Goal: Obtain resource: Download file/media

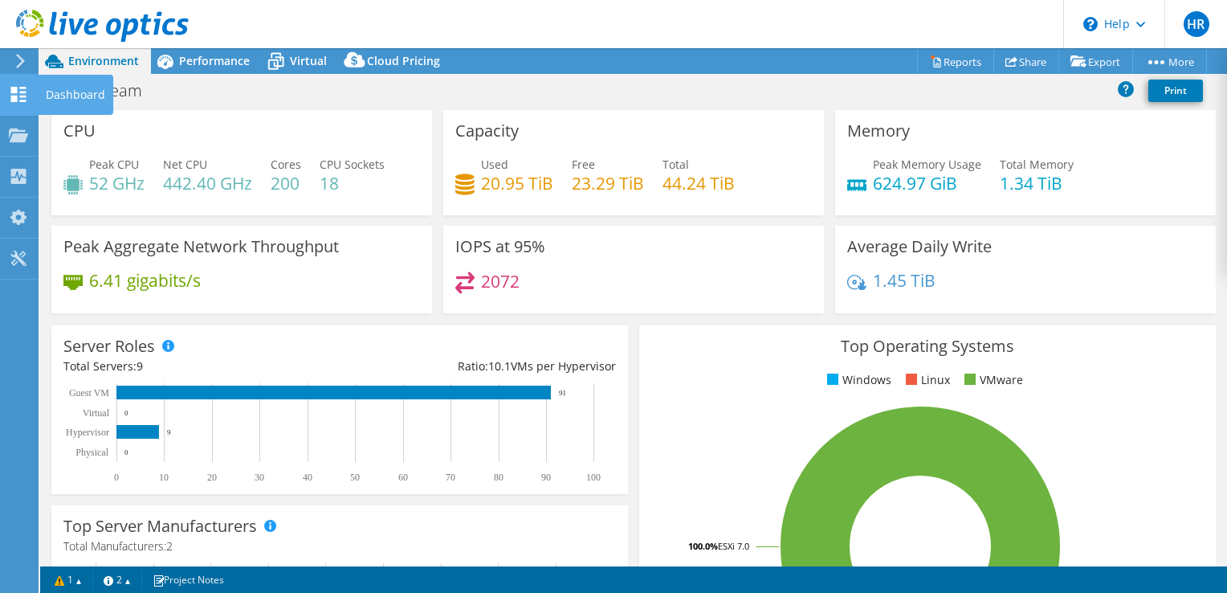
click at [18, 89] on icon at bounding box center [18, 94] width 19 height 15
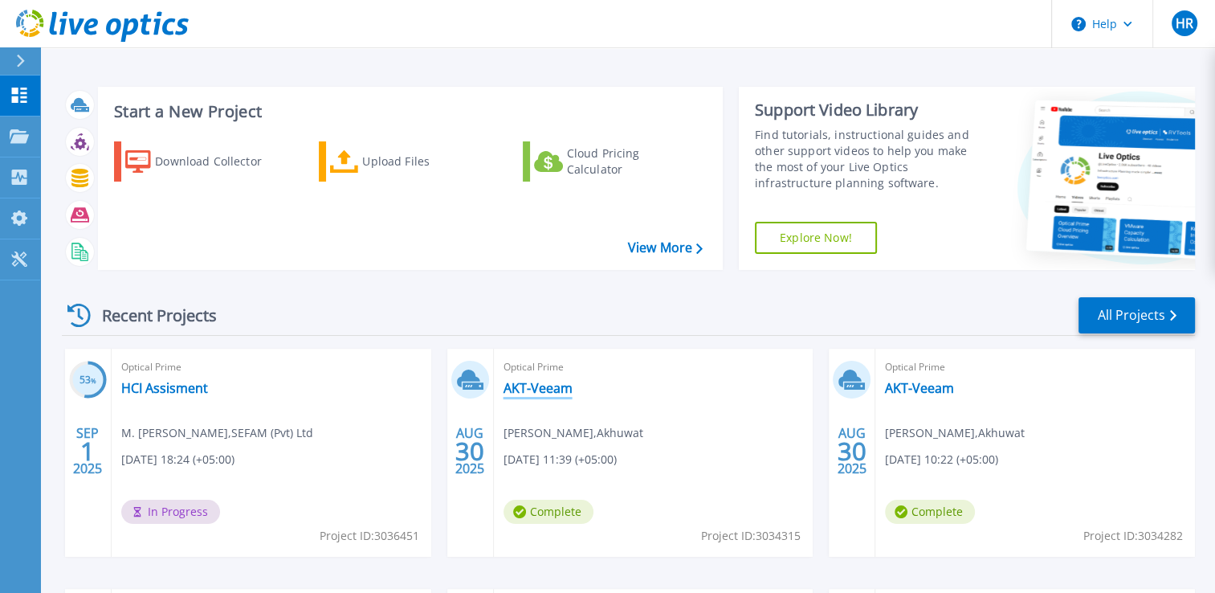
click at [540, 387] on link "AKT-Veeam" at bounding box center [538, 388] width 69 height 16
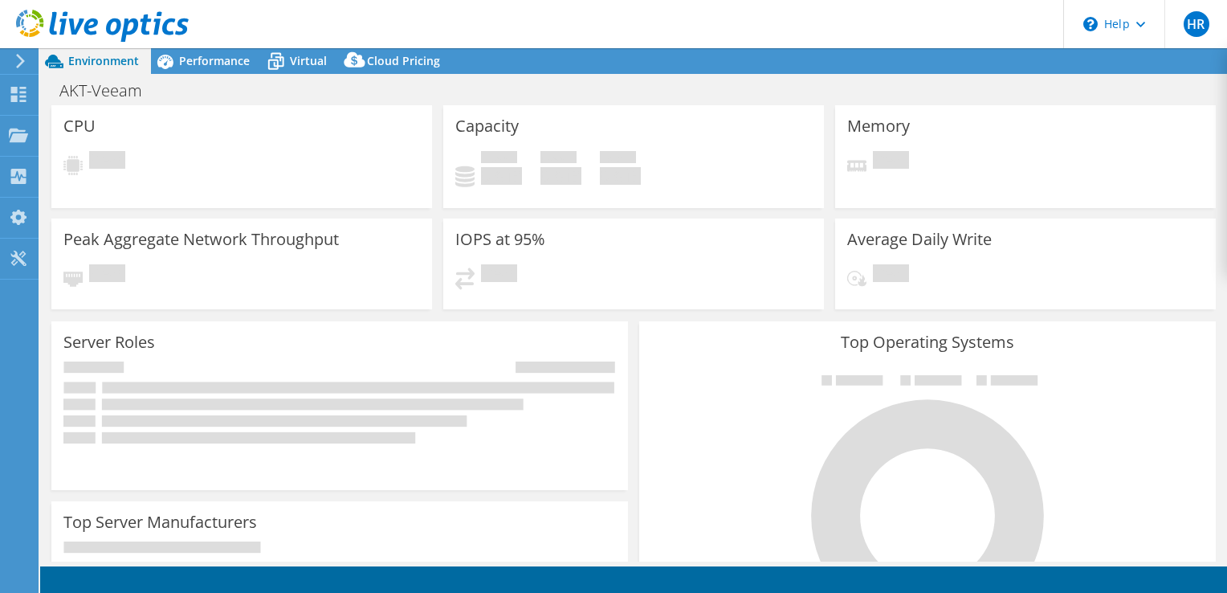
select select "USD"
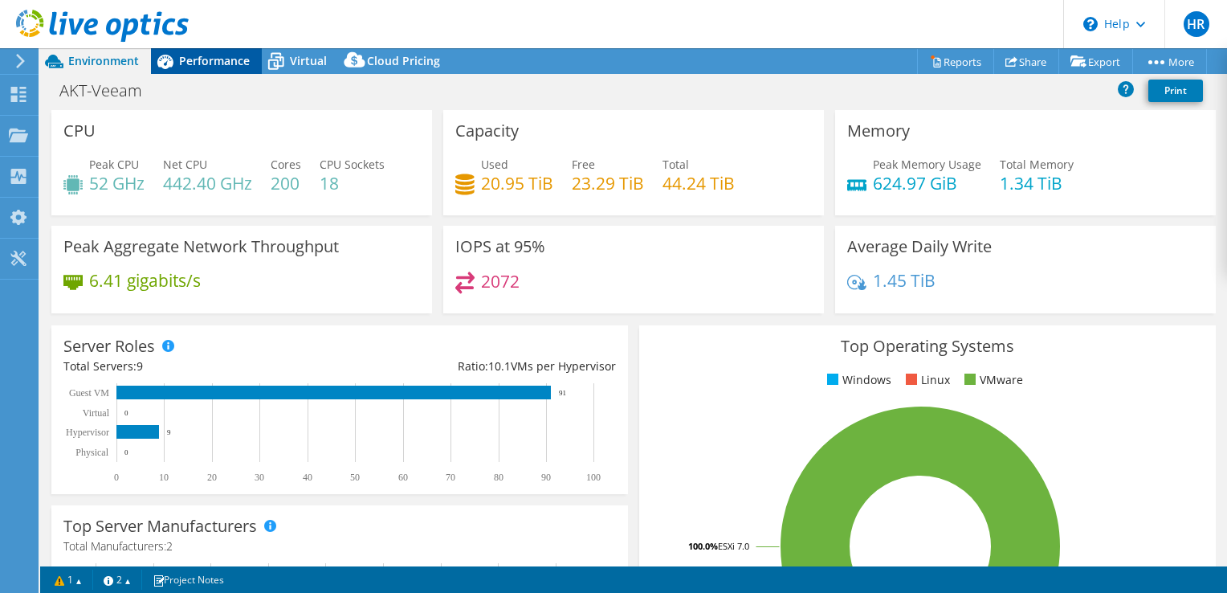
click at [214, 59] on span "Performance" at bounding box center [214, 60] width 71 height 15
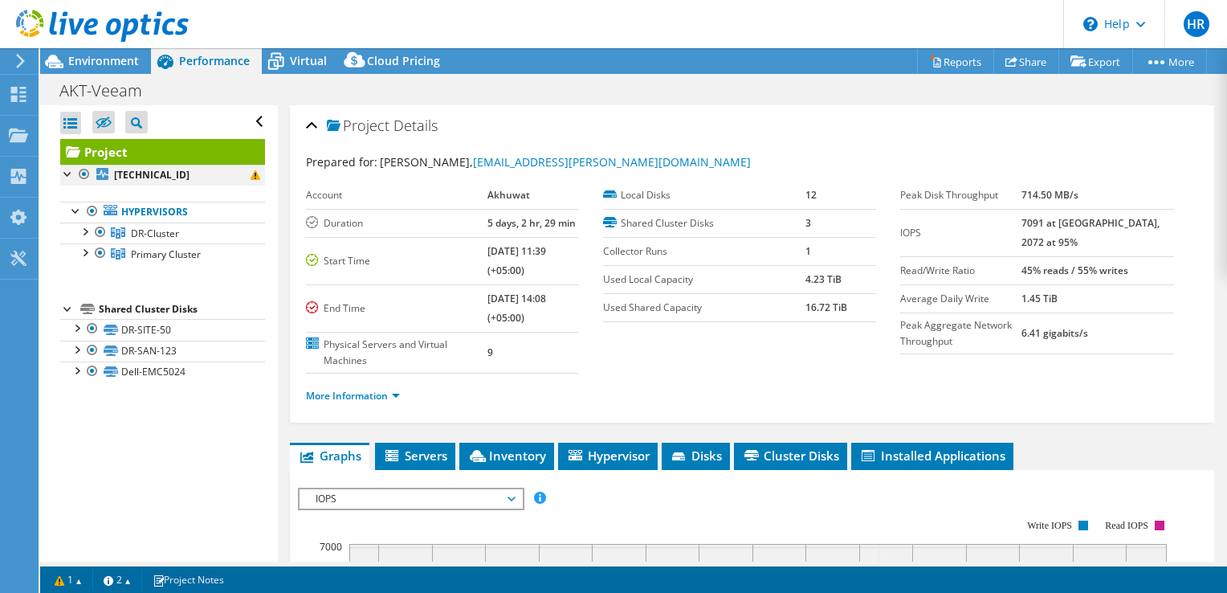
click at [63, 169] on div at bounding box center [68, 173] width 16 height 16
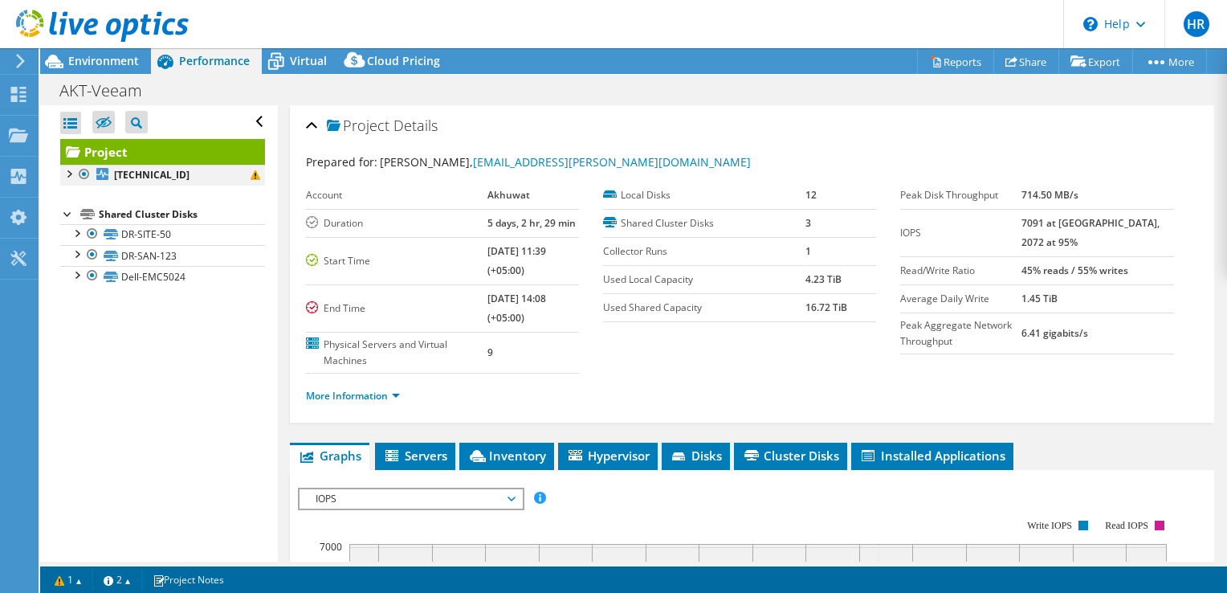
click at [63, 169] on div at bounding box center [68, 173] width 16 height 16
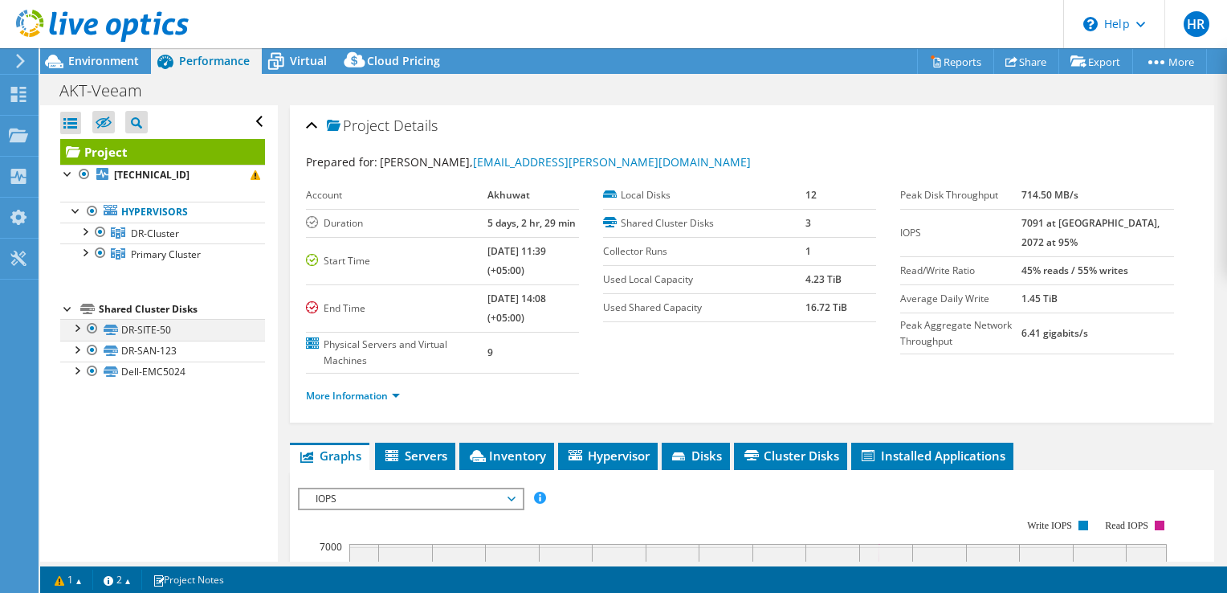
click at [77, 331] on div at bounding box center [76, 327] width 16 height 16
click at [78, 331] on div at bounding box center [76, 327] width 16 height 16
click at [945, 61] on link "Reports" at bounding box center [955, 61] width 77 height 25
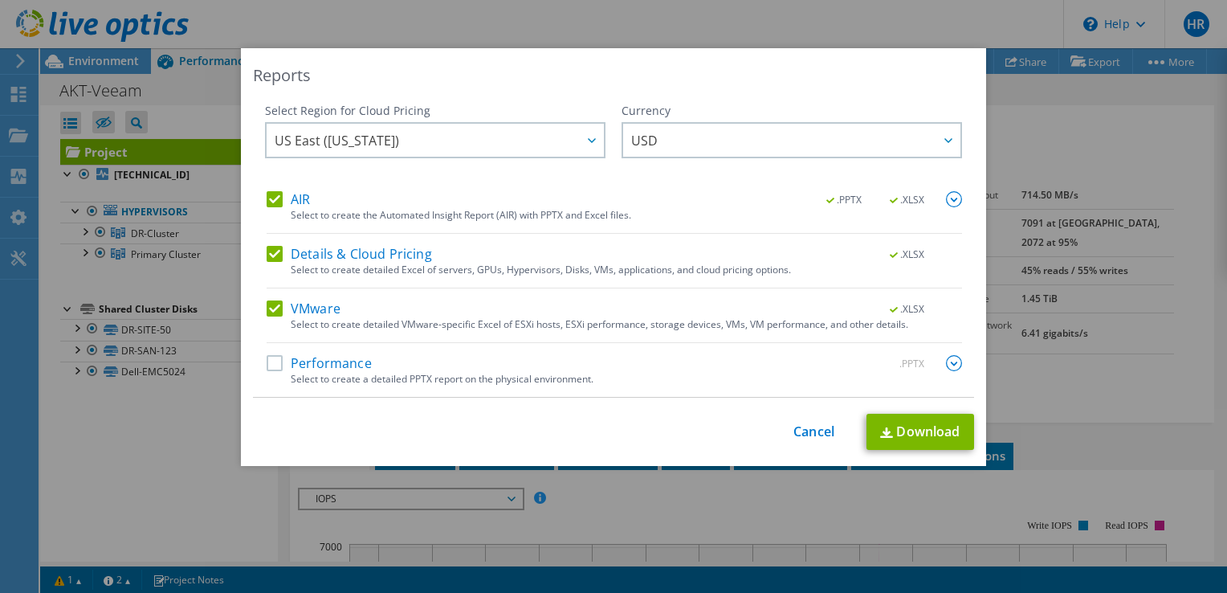
click at [275, 201] on label "AIR" at bounding box center [288, 199] width 43 height 16
click at [0, 0] on input "AIR" at bounding box center [0, 0] width 0 height 0
click at [275, 250] on label "Details & Cloud Pricing" at bounding box center [349, 254] width 165 height 16
click at [0, 0] on input "Details & Cloud Pricing" at bounding box center [0, 0] width 0 height 0
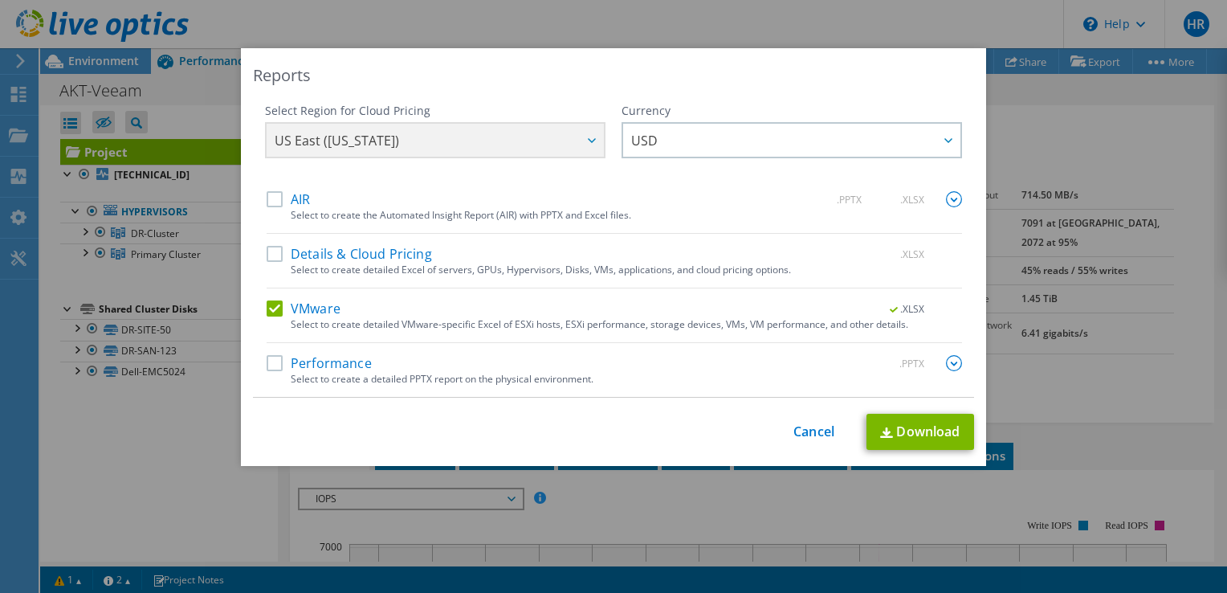
click at [269, 370] on div "Performance .PPTX" at bounding box center [615, 364] width 696 height 18
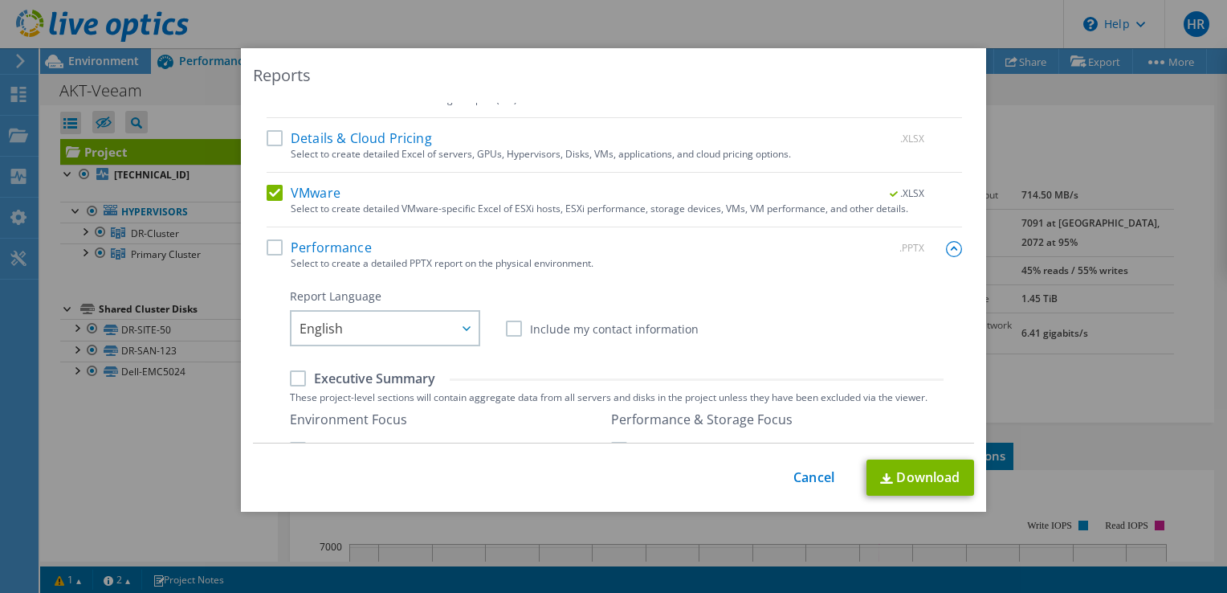
scroll to position [161, 0]
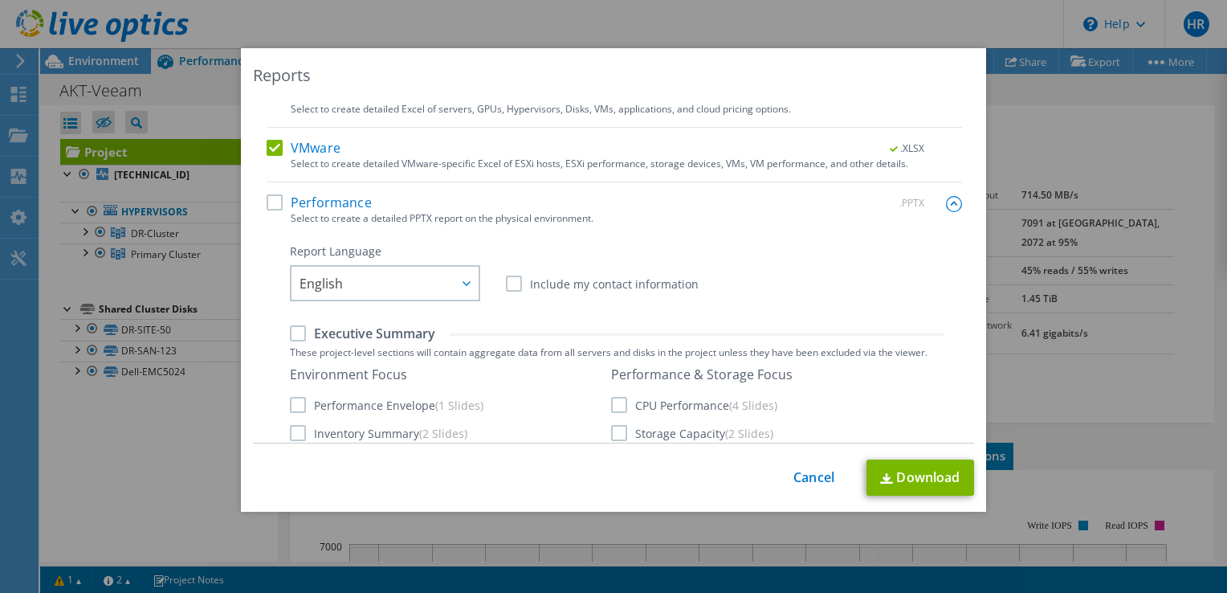
click at [270, 204] on label "Performance" at bounding box center [319, 202] width 105 height 16
click at [0, 0] on input "Performance" at bounding box center [0, 0] width 0 height 0
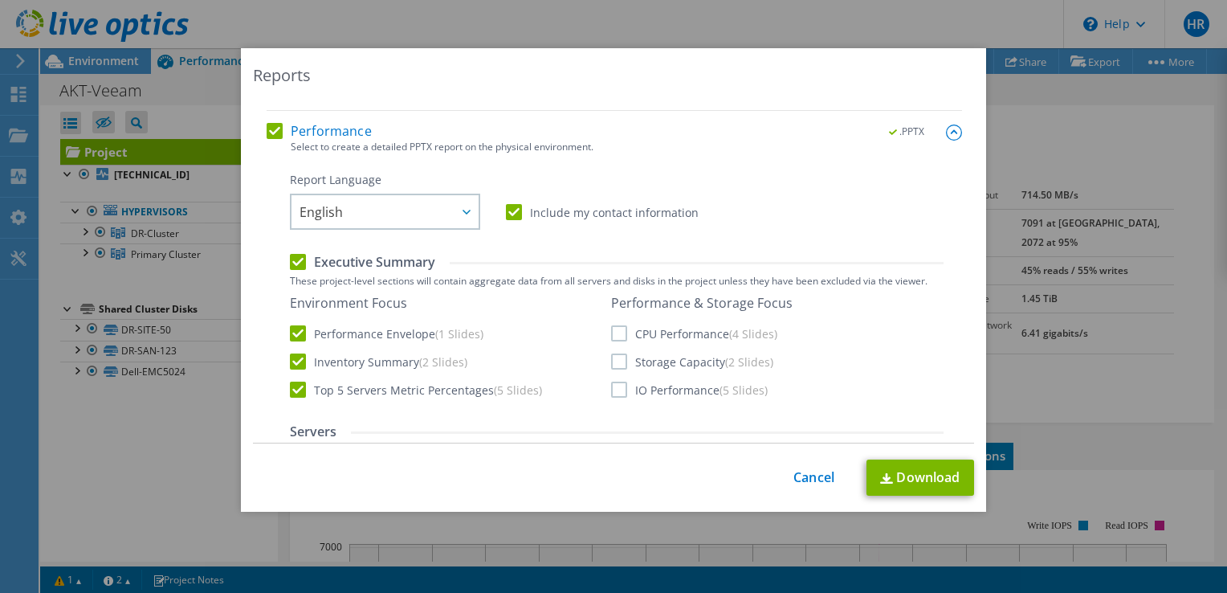
scroll to position [241, 0]
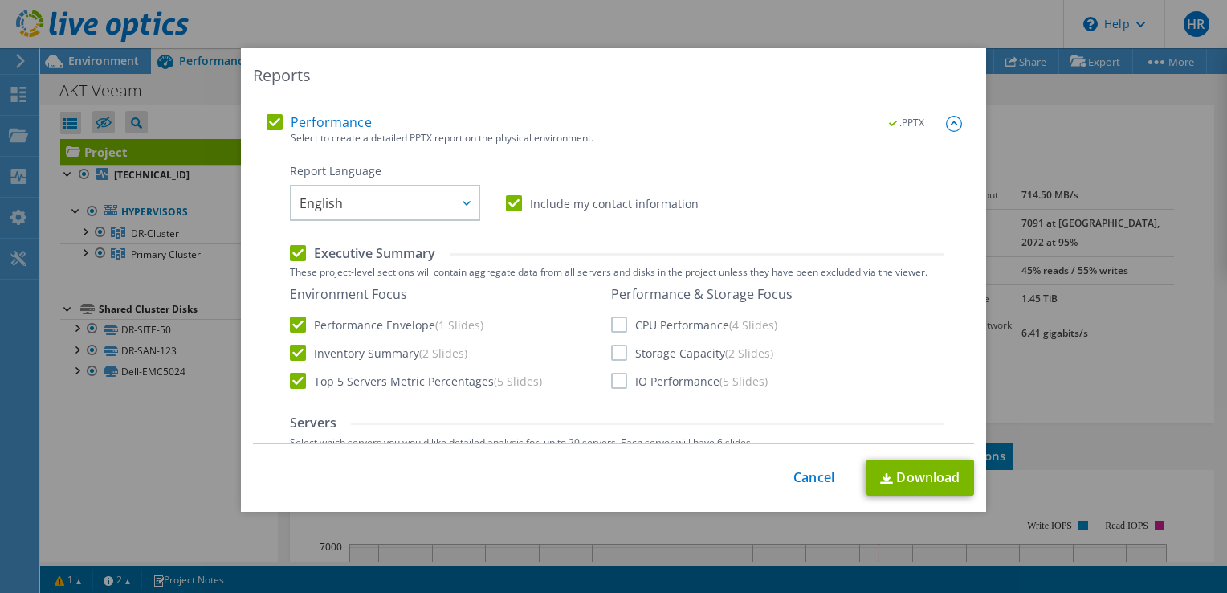
click at [613, 325] on label "CPU Performance (4 Slides)" at bounding box center [694, 324] width 166 height 16
click at [0, 0] on input "CPU Performance (4 Slides)" at bounding box center [0, 0] width 0 height 0
click at [618, 356] on label "Storage Capacity (2 Slides)" at bounding box center [692, 353] width 162 height 16
click at [0, 0] on input "Storage Capacity (2 Slides)" at bounding box center [0, 0] width 0 height 0
click at [617, 384] on label "IO Performance (5 Slides)" at bounding box center [689, 381] width 157 height 16
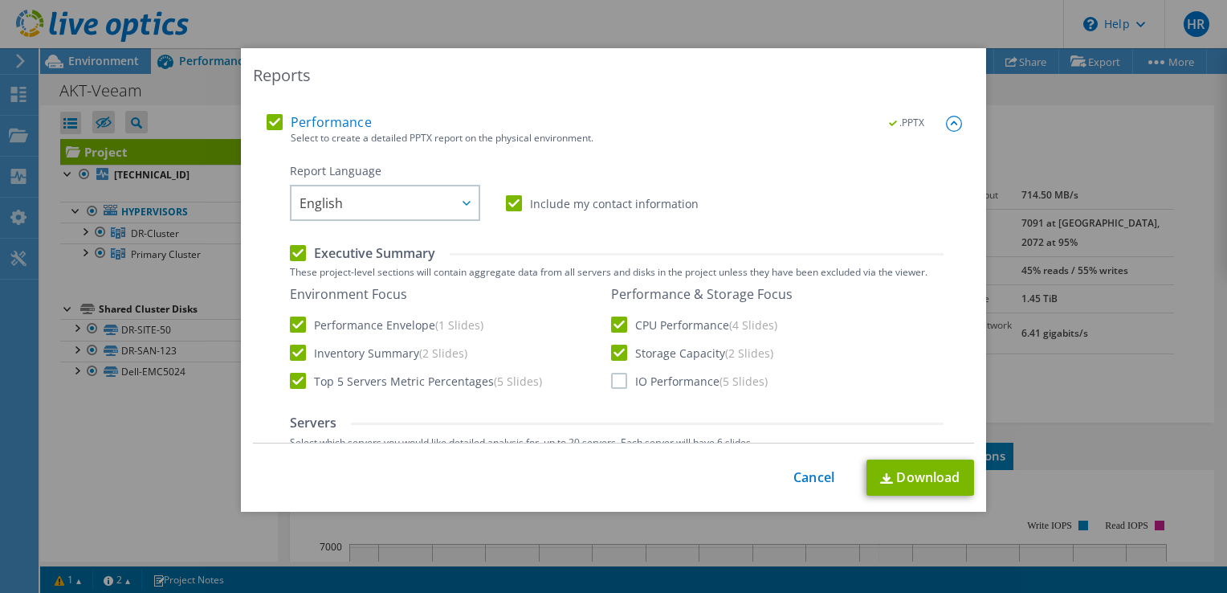
click at [0, 0] on input "IO Performance (5 Slides)" at bounding box center [0, 0] width 0 height 0
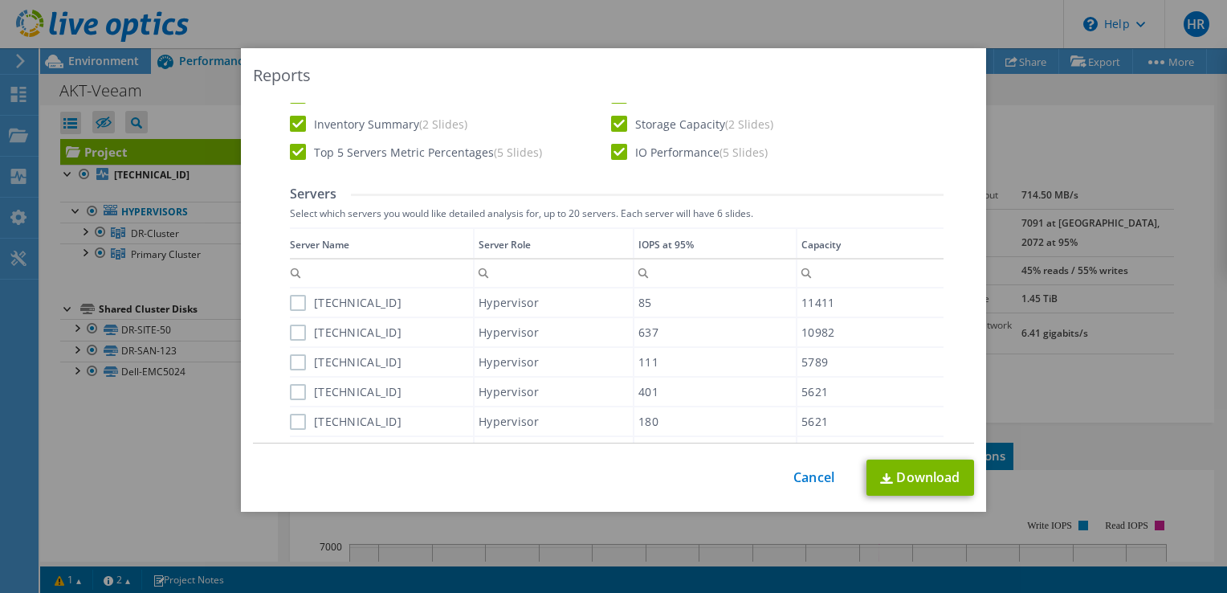
scroll to position [482, 0]
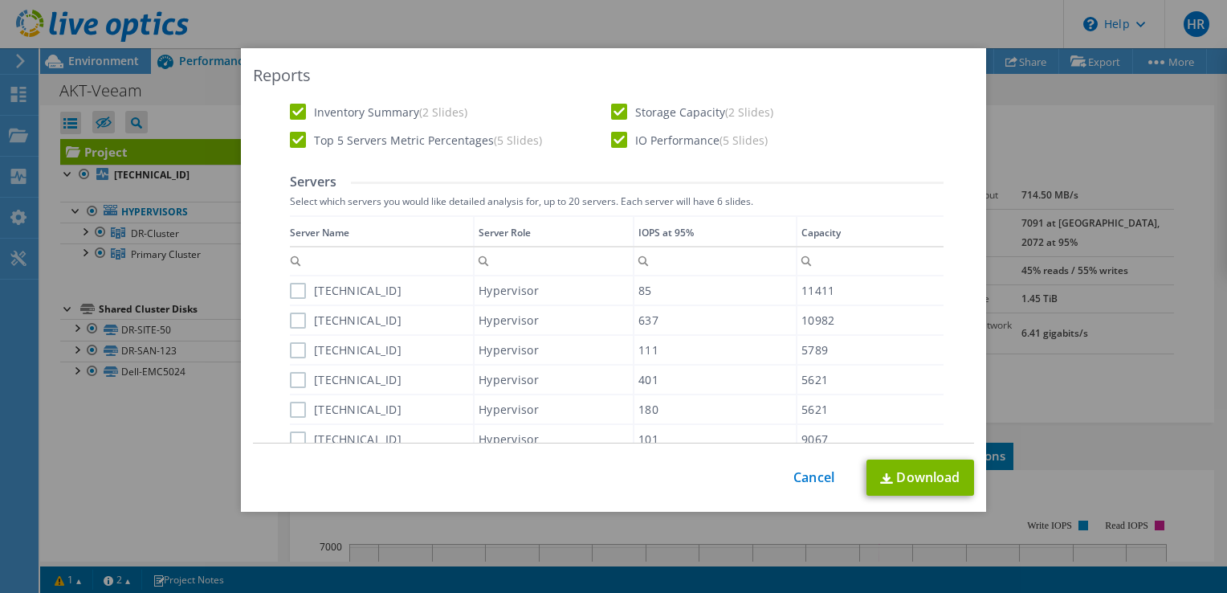
click at [296, 286] on label "[TECHNICAL_ID]" at bounding box center [346, 291] width 112 height 16
click at [0, 0] on input "[TECHNICAL_ID]" at bounding box center [0, 0] width 0 height 0
click at [299, 317] on label "[TECHNICAL_ID]" at bounding box center [346, 320] width 112 height 16
click at [0, 0] on input "[TECHNICAL_ID]" at bounding box center [0, 0] width 0 height 0
click at [298, 352] on label "[TECHNICAL_ID]" at bounding box center [346, 350] width 112 height 16
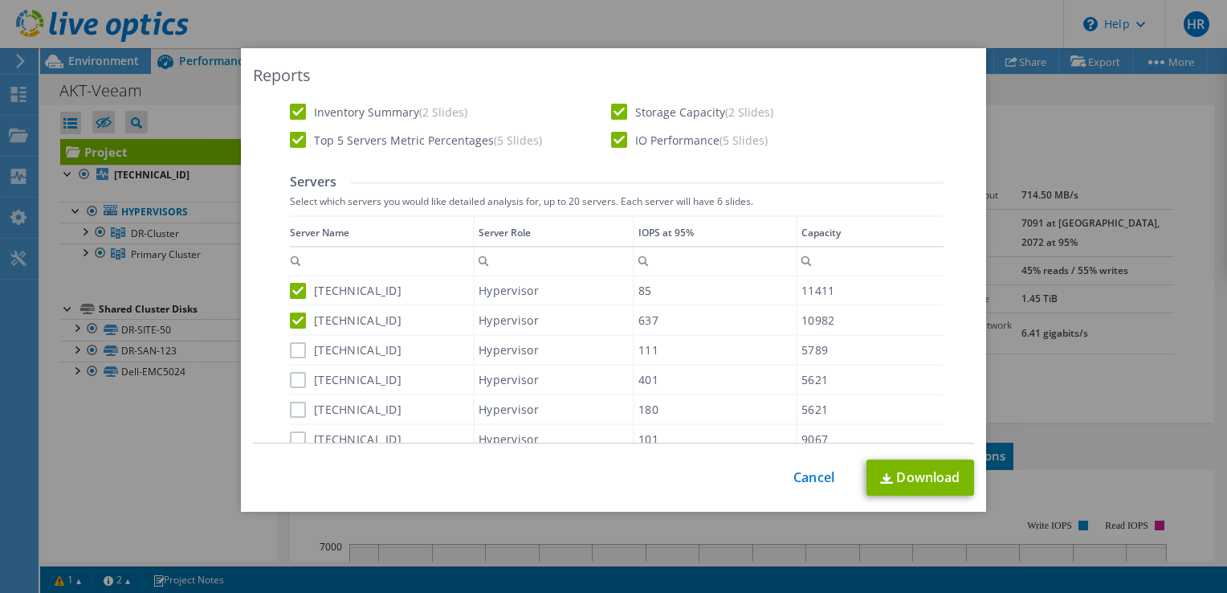
click at [0, 0] on input "[TECHNICAL_ID]" at bounding box center [0, 0] width 0 height 0
click at [292, 377] on label "[TECHNICAL_ID]" at bounding box center [346, 380] width 112 height 16
click at [0, 0] on input "[TECHNICAL_ID]" at bounding box center [0, 0] width 0 height 0
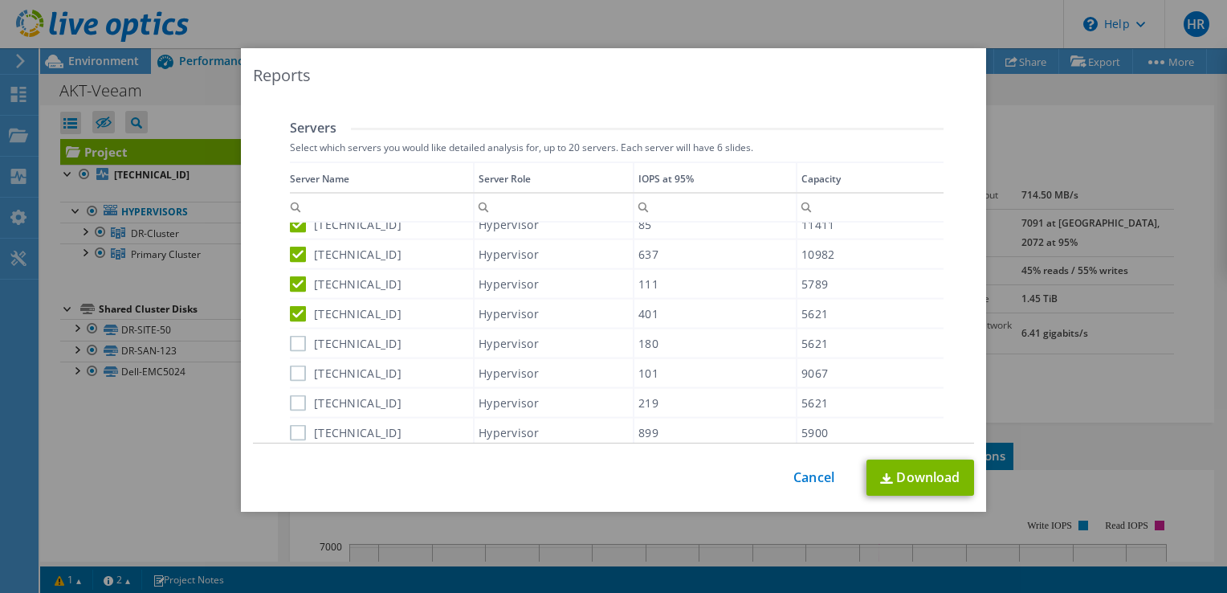
scroll to position [562, 0]
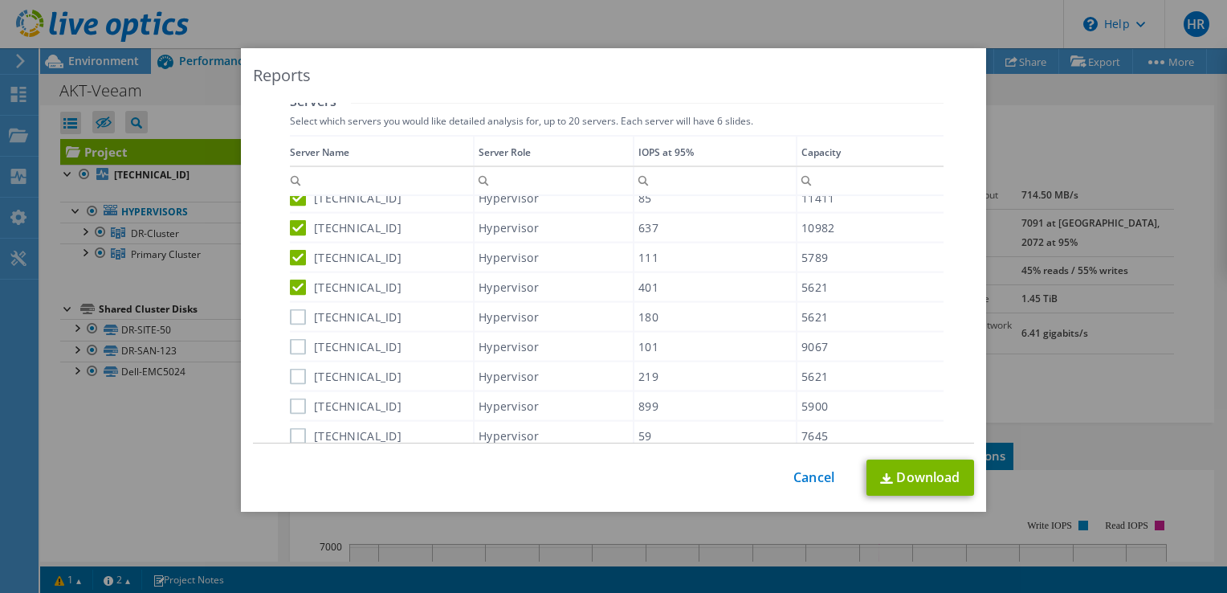
click at [299, 312] on label "[TECHNICAL_ID]" at bounding box center [346, 316] width 112 height 16
click at [0, 0] on input "[TECHNICAL_ID]" at bounding box center [0, 0] width 0 height 0
click at [295, 340] on label "[TECHNICAL_ID]" at bounding box center [346, 346] width 112 height 16
click at [0, 0] on input "[TECHNICAL_ID]" at bounding box center [0, 0] width 0 height 0
click at [296, 374] on label "[TECHNICAL_ID]" at bounding box center [346, 377] width 112 height 16
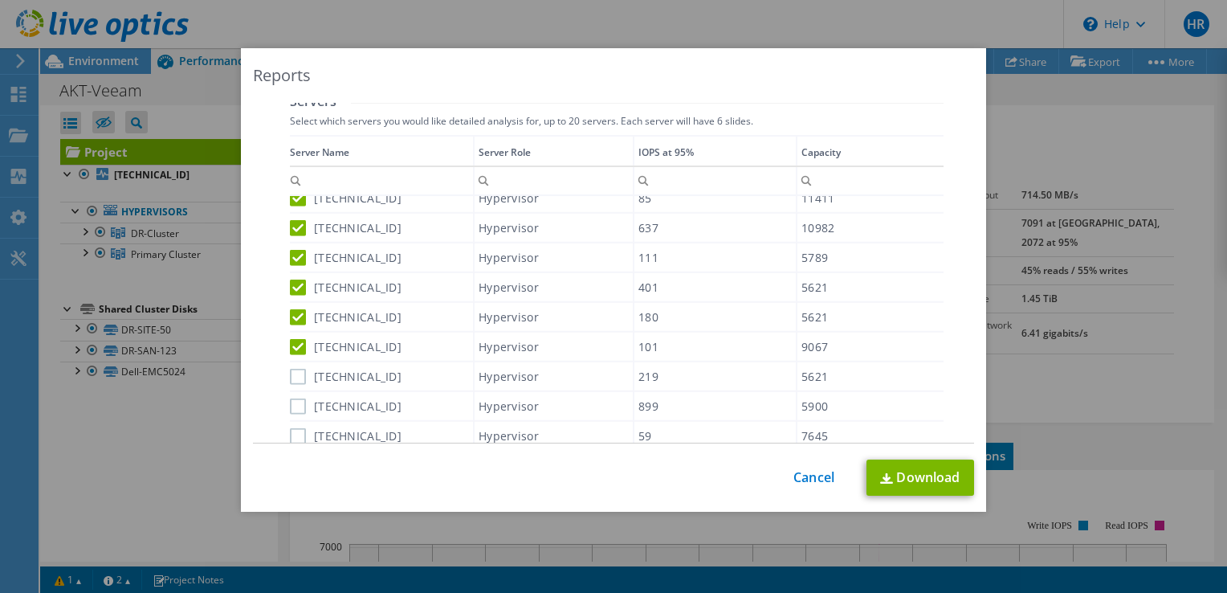
click at [0, 0] on input "[TECHNICAL_ID]" at bounding box center [0, 0] width 0 height 0
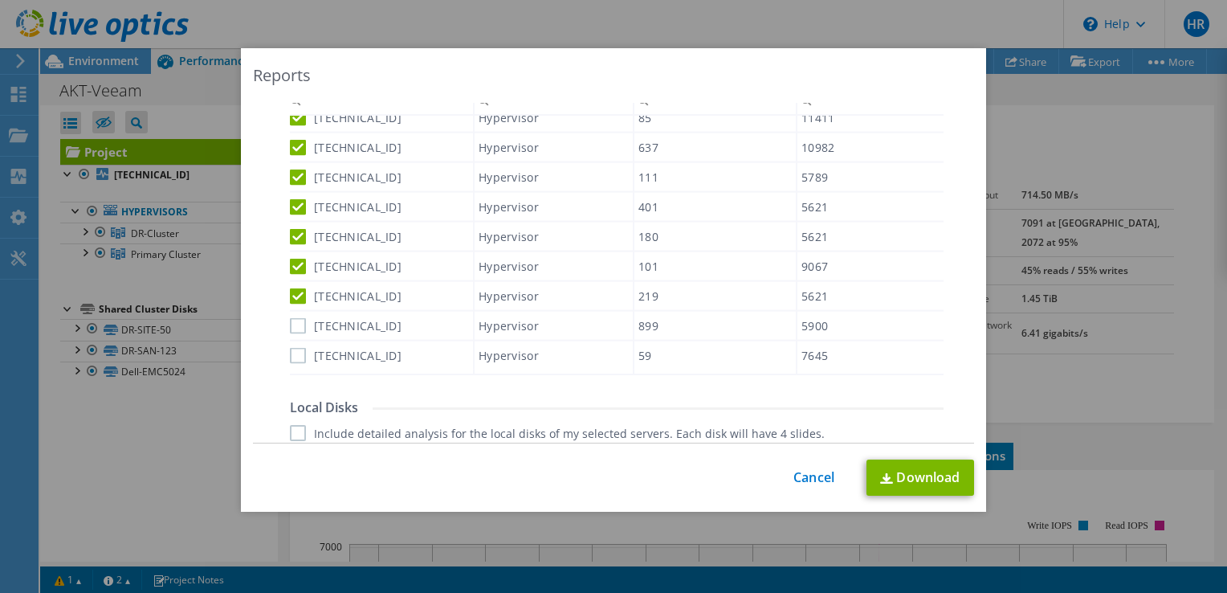
click at [292, 326] on label "[TECHNICAL_ID]" at bounding box center [346, 325] width 112 height 16
click at [0, 0] on input "[TECHNICAL_ID]" at bounding box center [0, 0] width 0 height 0
click at [292, 355] on label "[TECHNICAL_ID]" at bounding box center [346, 355] width 112 height 16
click at [0, 0] on input "[TECHNICAL_ID]" at bounding box center [0, 0] width 0 height 0
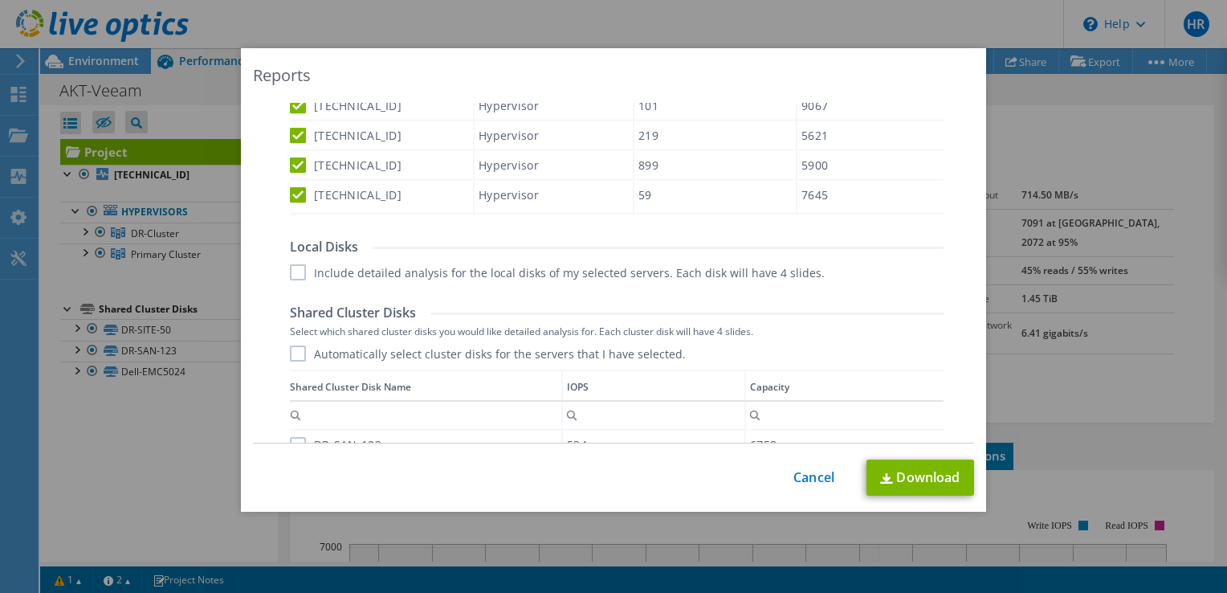
click at [295, 267] on label "Include detailed analysis for the local disks of my selected servers. Each disk…" at bounding box center [557, 272] width 535 height 16
click at [0, 0] on input "Include detailed analysis for the local disks of my selected servers. Each disk…" at bounding box center [0, 0] width 0 height 0
click at [294, 356] on label "Automatically select cluster disks for the servers that I have selected." at bounding box center [488, 353] width 396 height 16
click at [0, 0] on input "Automatically select cluster disks for the servers that I have selected." at bounding box center [0, 0] width 0 height 0
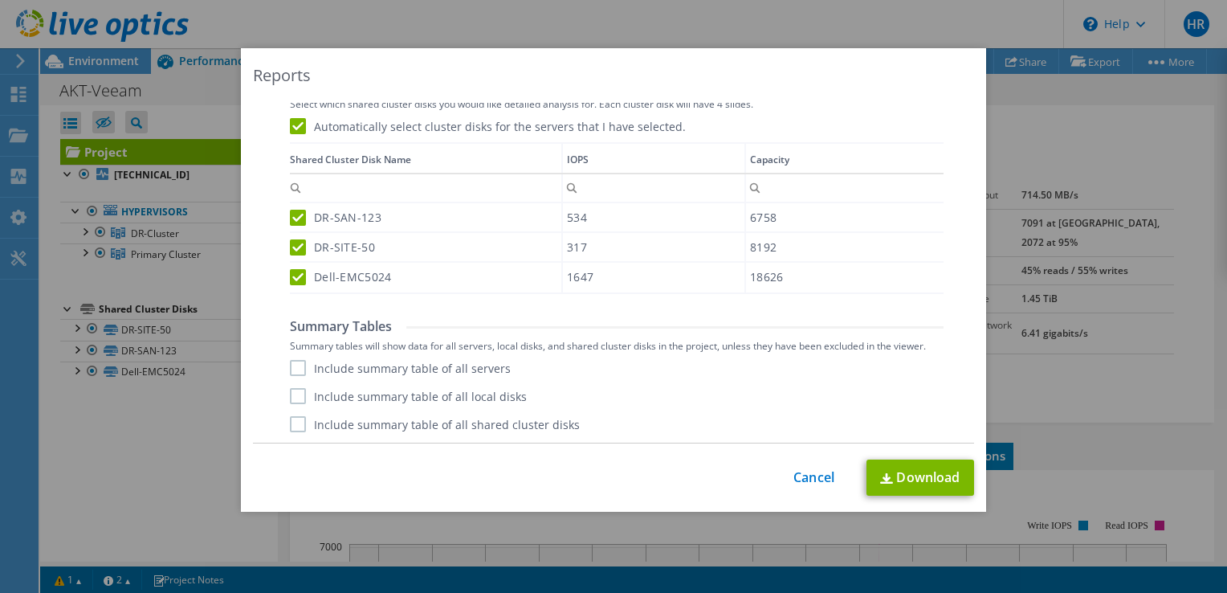
click at [295, 369] on label "Include summary table of all servers" at bounding box center [400, 368] width 221 height 16
click at [0, 0] on input "Include summary table of all servers" at bounding box center [0, 0] width 0 height 0
click at [299, 402] on label "Include summary table of all local disks" at bounding box center [408, 396] width 237 height 16
click at [0, 0] on input "Include summary table of all local disks" at bounding box center [0, 0] width 0 height 0
click at [297, 426] on label "Include summary table of all shared cluster disks" at bounding box center [435, 424] width 290 height 16
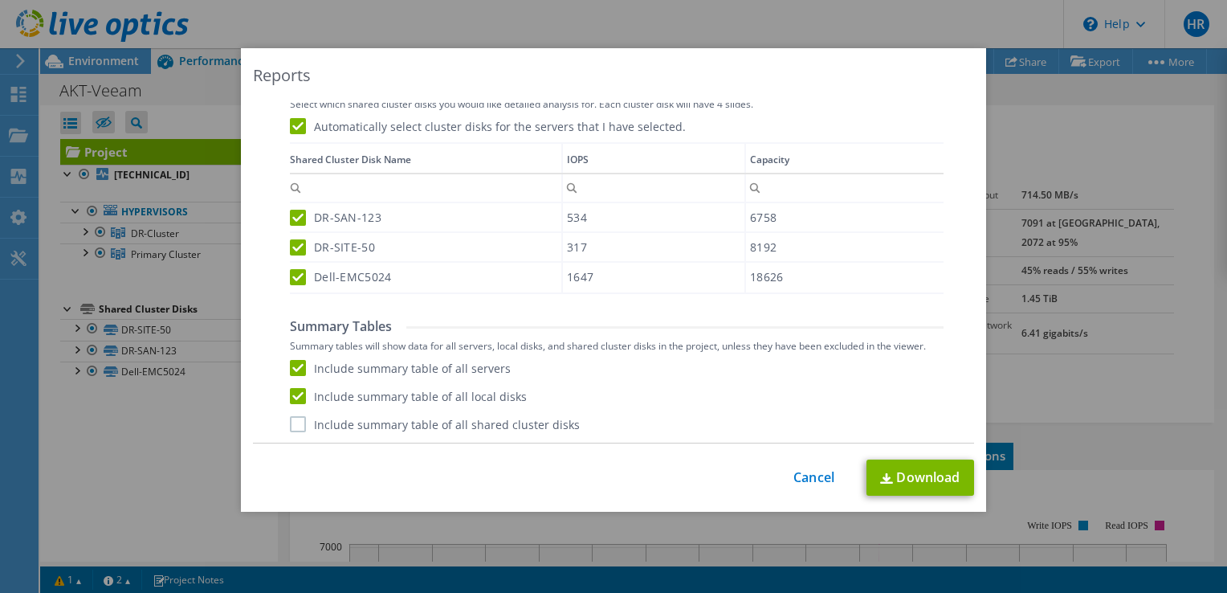
click at [0, 0] on input "Include summary table of all shared cluster disks" at bounding box center [0, 0] width 0 height 0
click at [906, 474] on link "Download" at bounding box center [921, 477] width 108 height 36
click at [802, 471] on link "Cancel" at bounding box center [814, 477] width 41 height 15
